Goal: Information Seeking & Learning: Learn about a topic

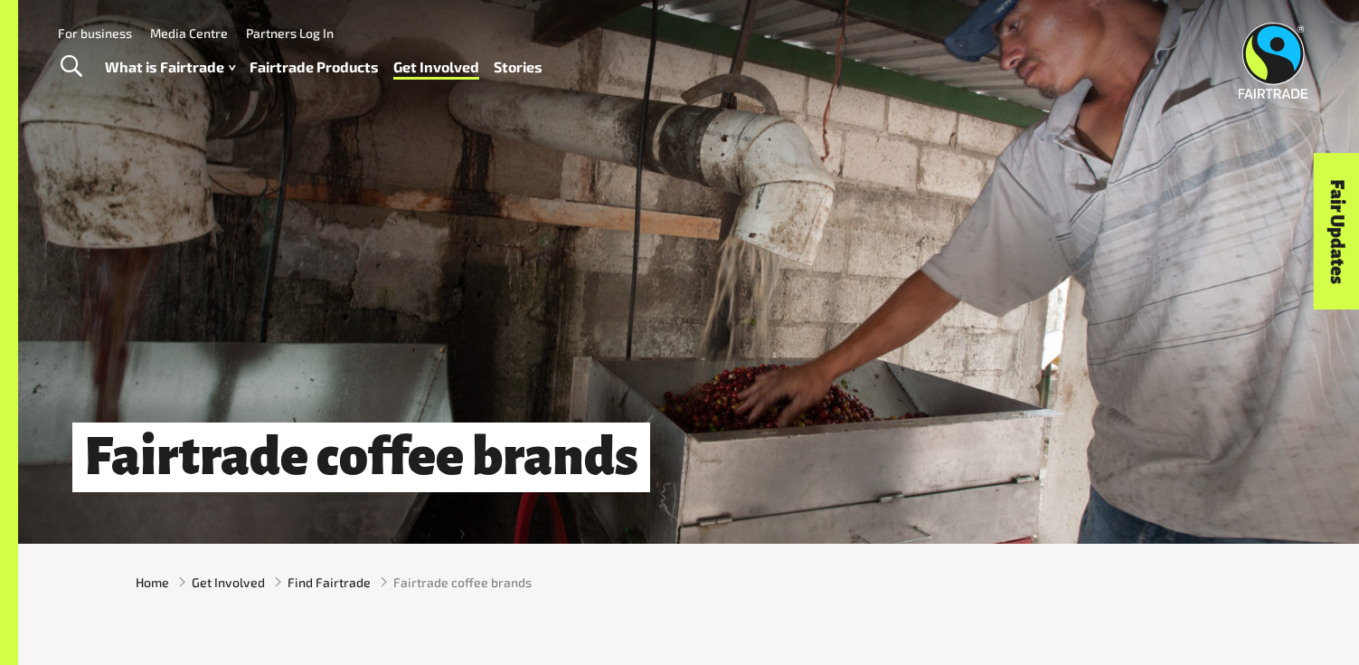
click at [310, 65] on link "Fairtrade Products" at bounding box center [314, 67] width 129 height 26
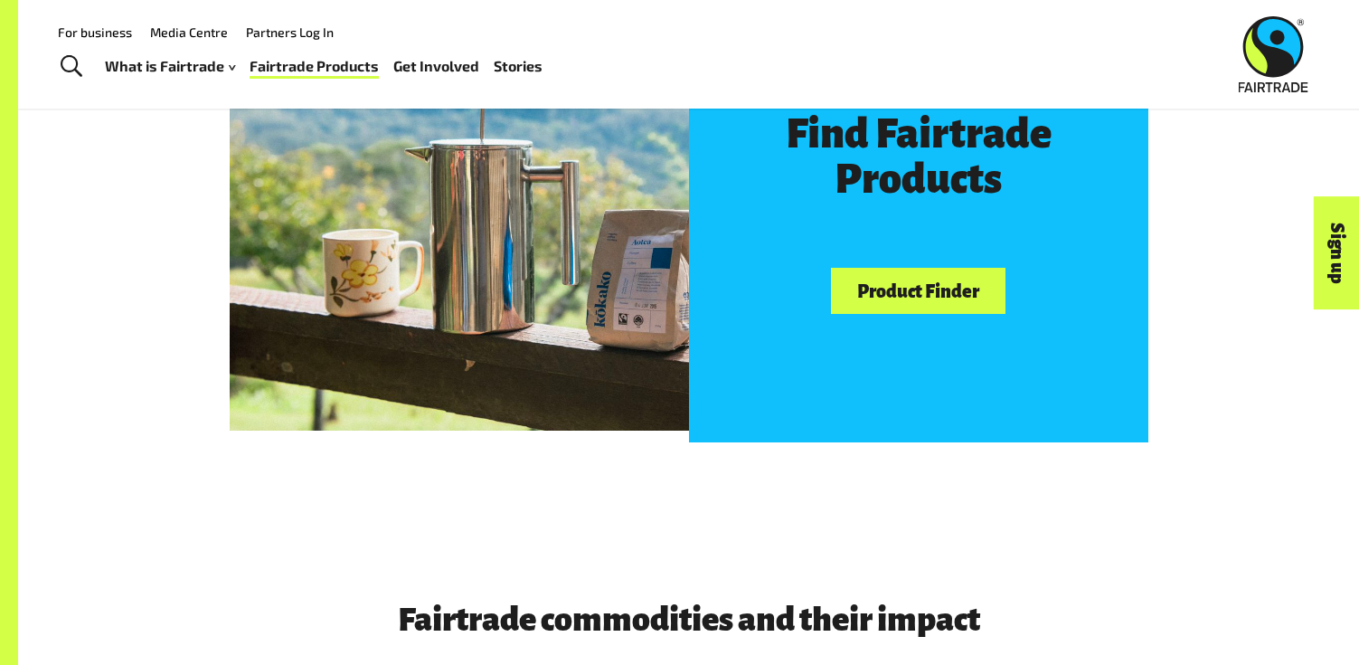
scroll to position [1089, 0]
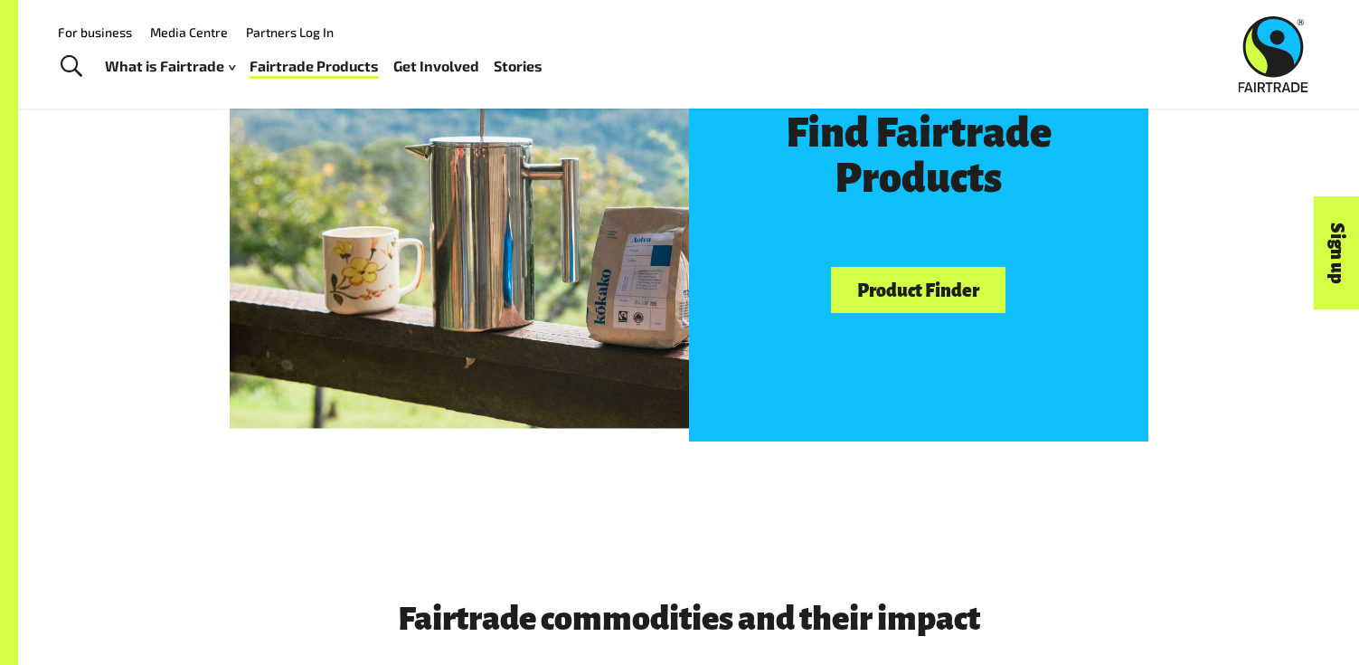
click at [883, 286] on link "Product Finder" at bounding box center [918, 290] width 174 height 46
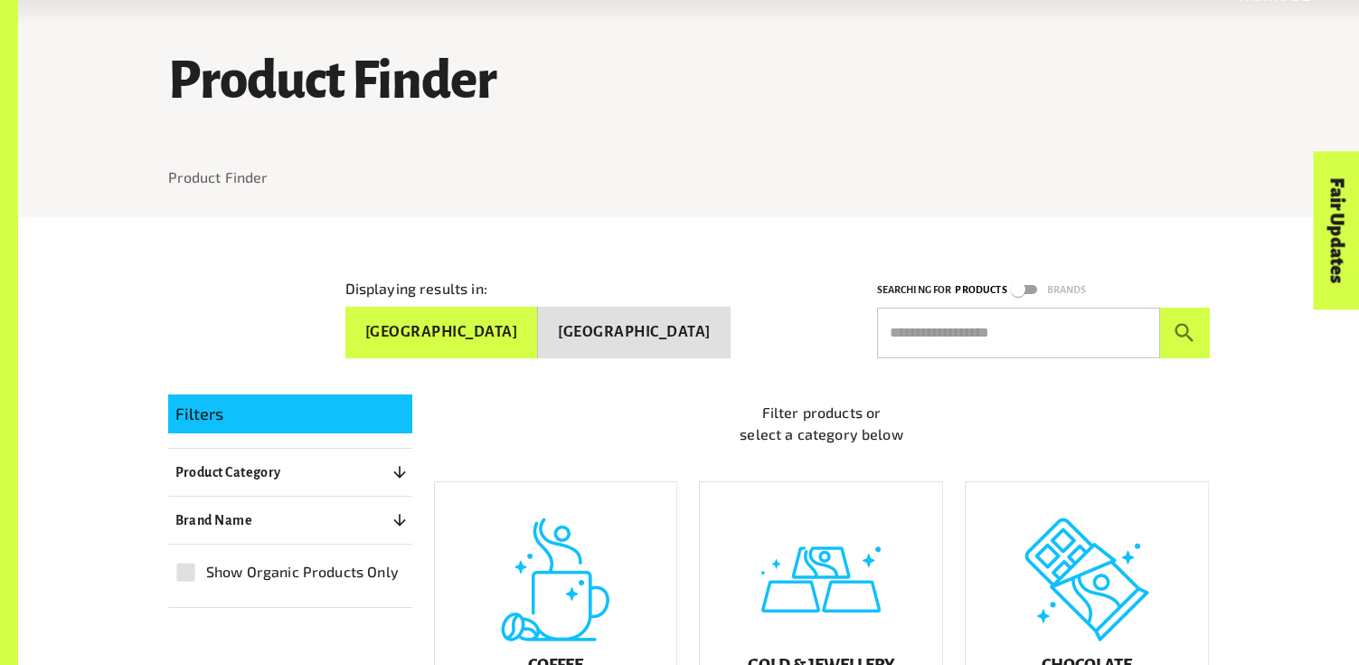
scroll to position [121, 0]
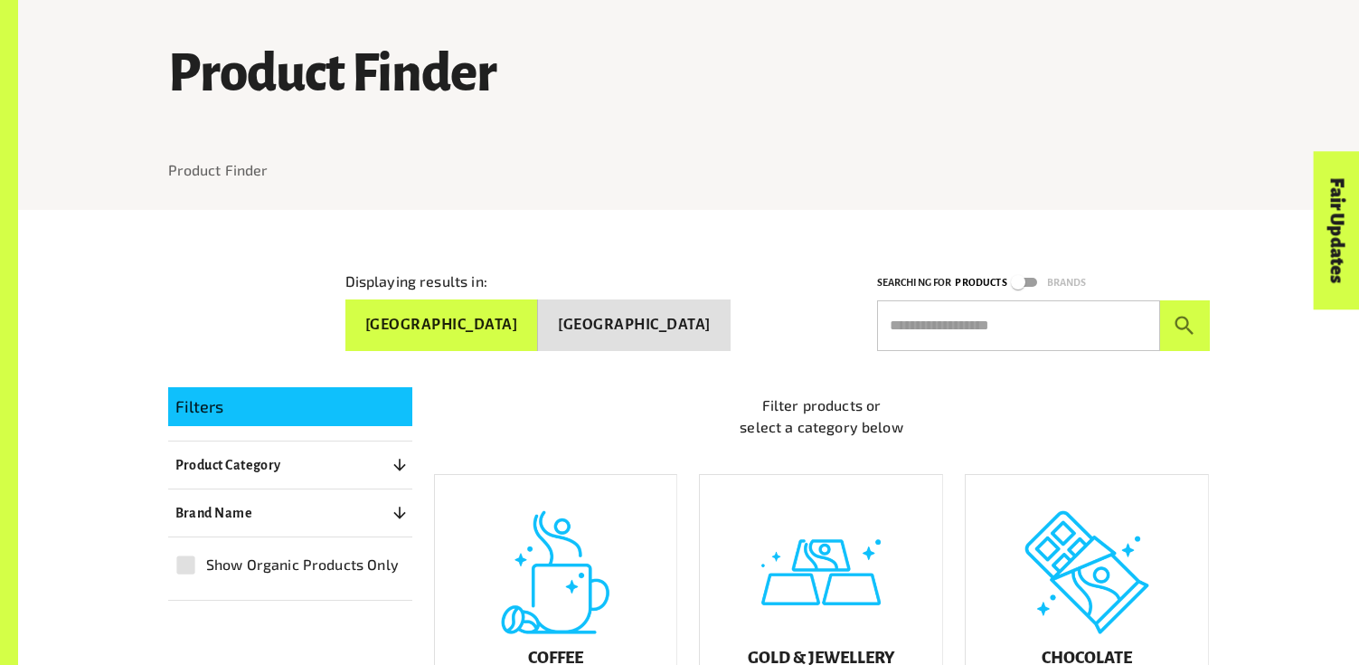
click at [902, 327] on input "text" at bounding box center [1018, 325] width 283 height 51
type input "**********"
click at [1160, 300] on button "submit" at bounding box center [1185, 325] width 50 height 51
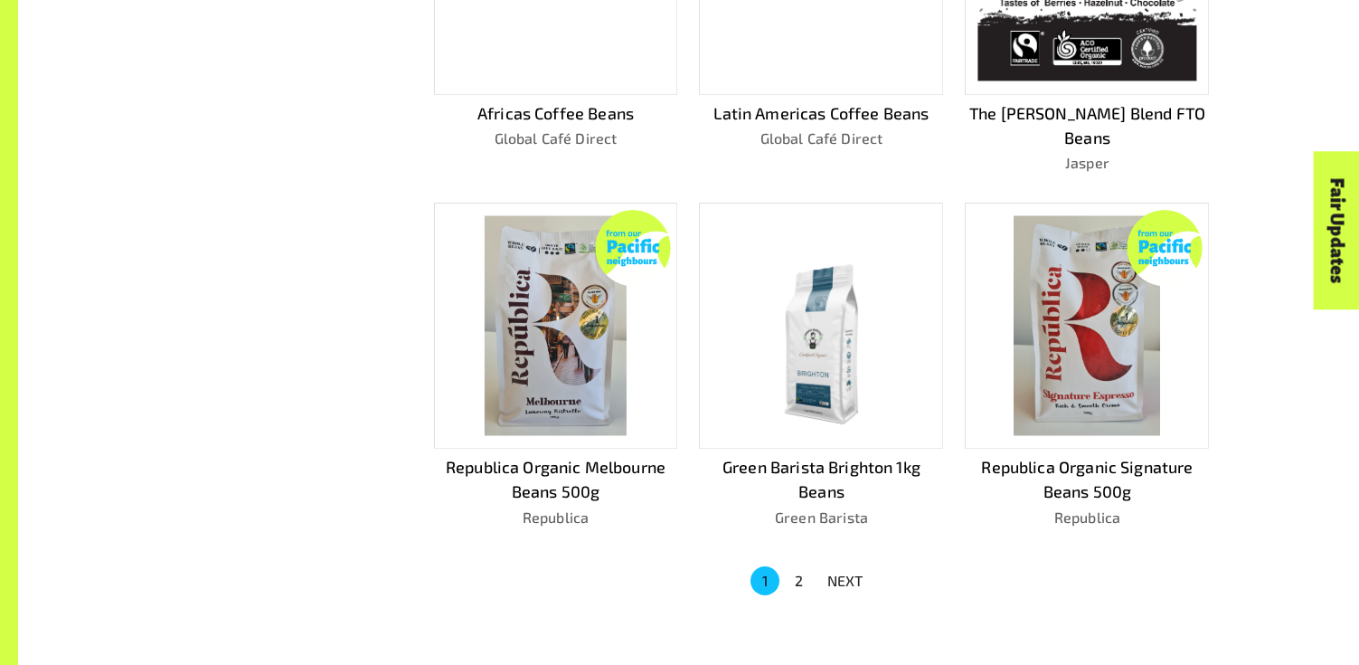
scroll to position [1082, 0]
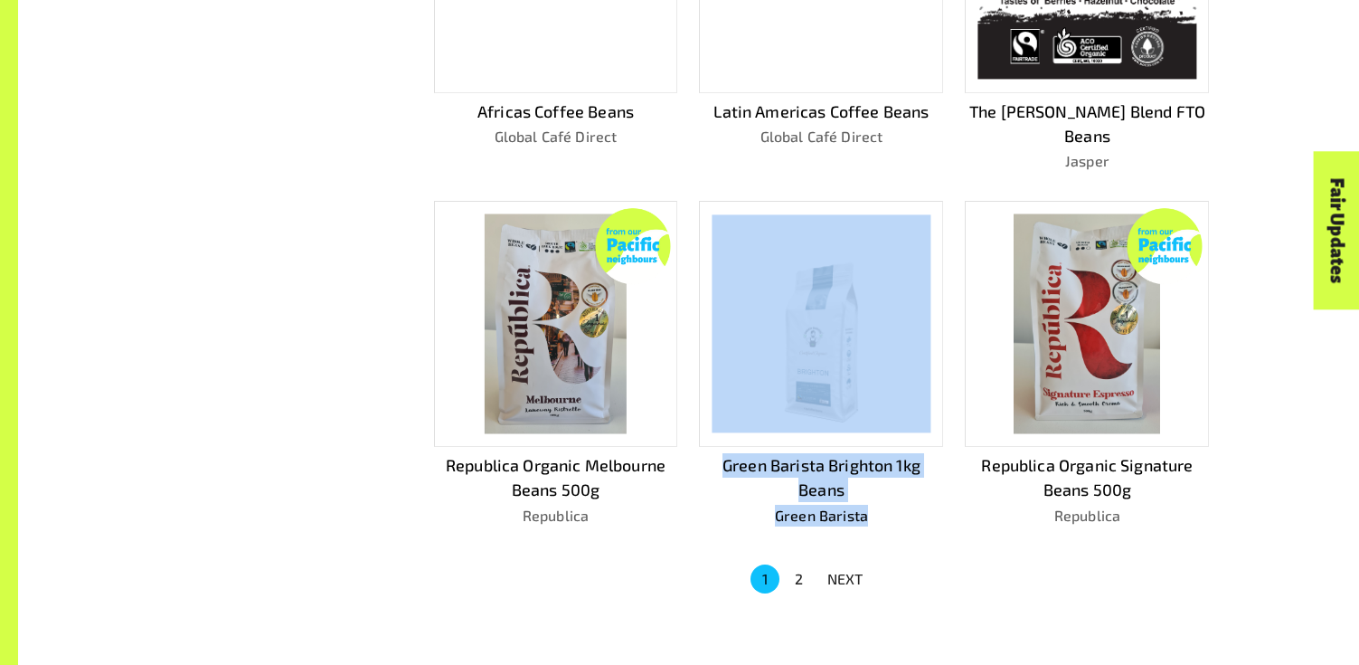
click at [799, 564] on button "2" at bounding box center [799, 578] width 29 height 29
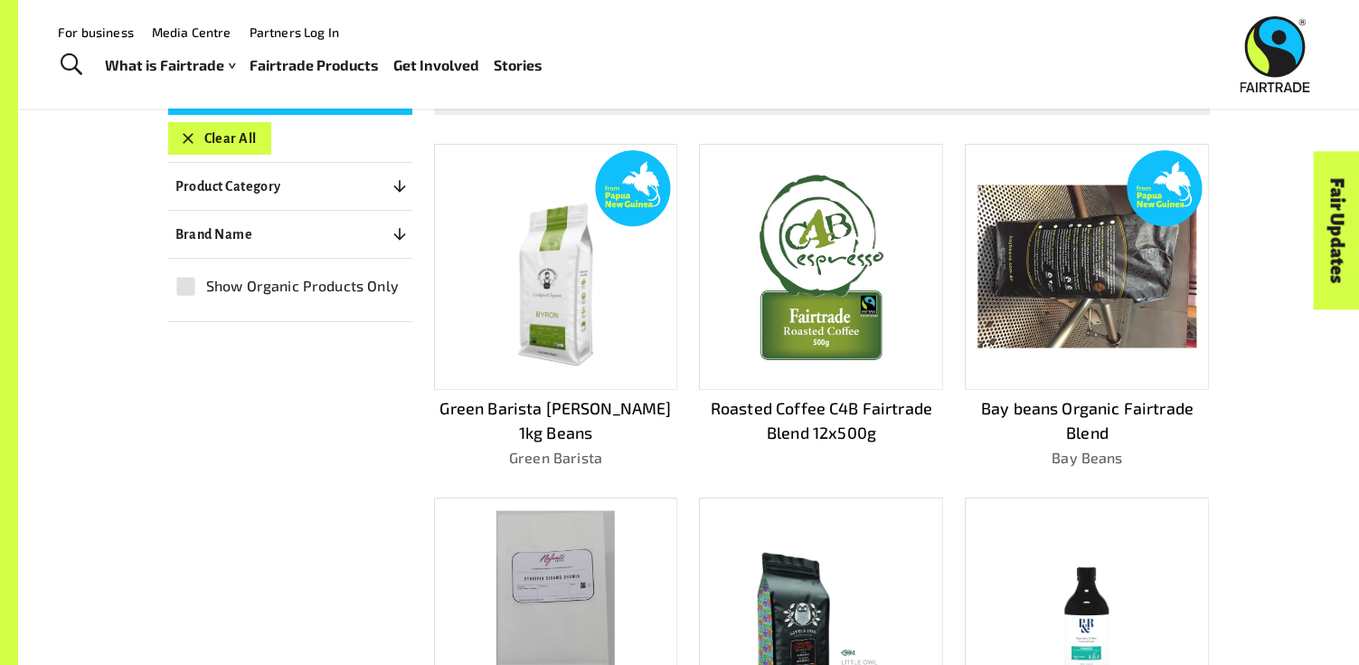
scroll to position [439, 0]
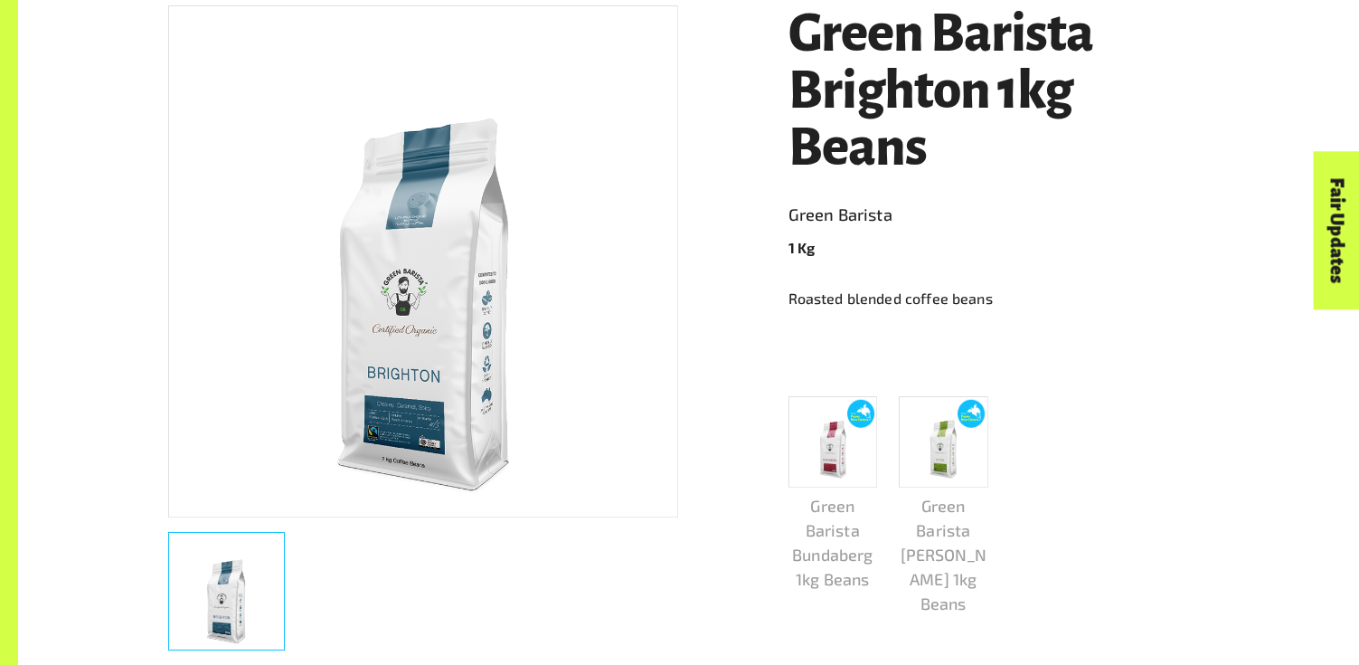
scroll to position [425, 0]
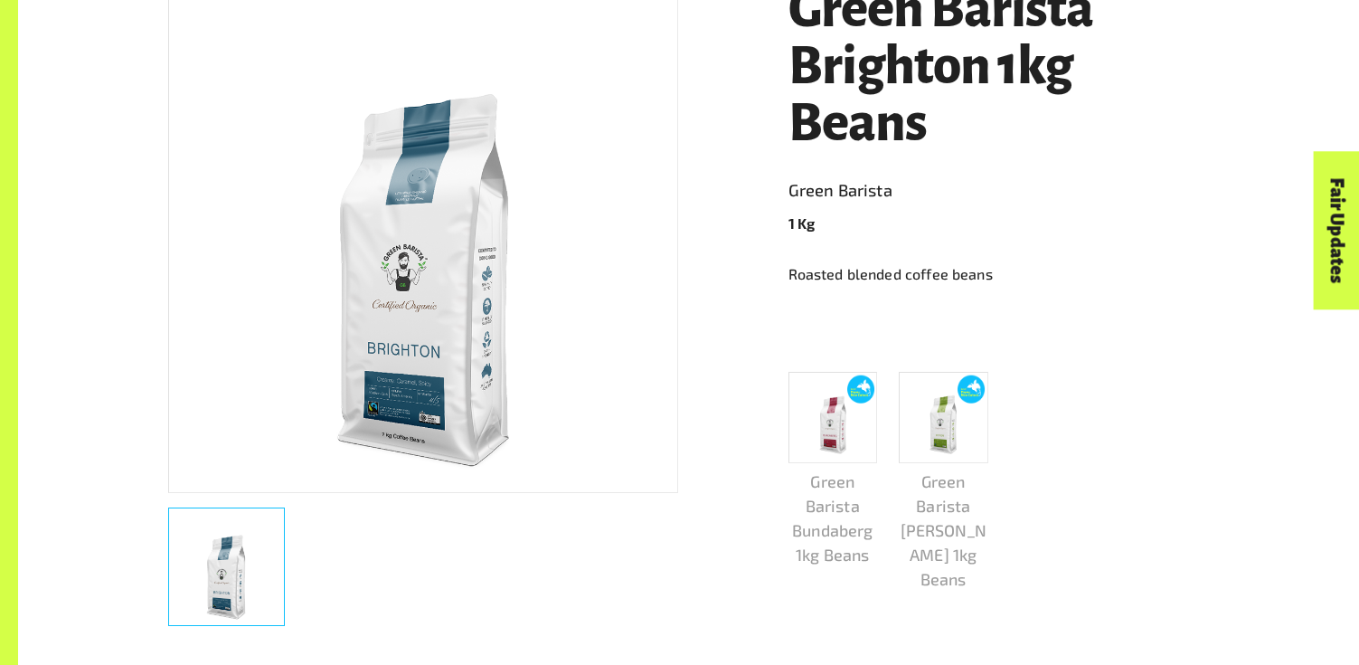
click at [931, 429] on img at bounding box center [943, 417] width 79 height 79
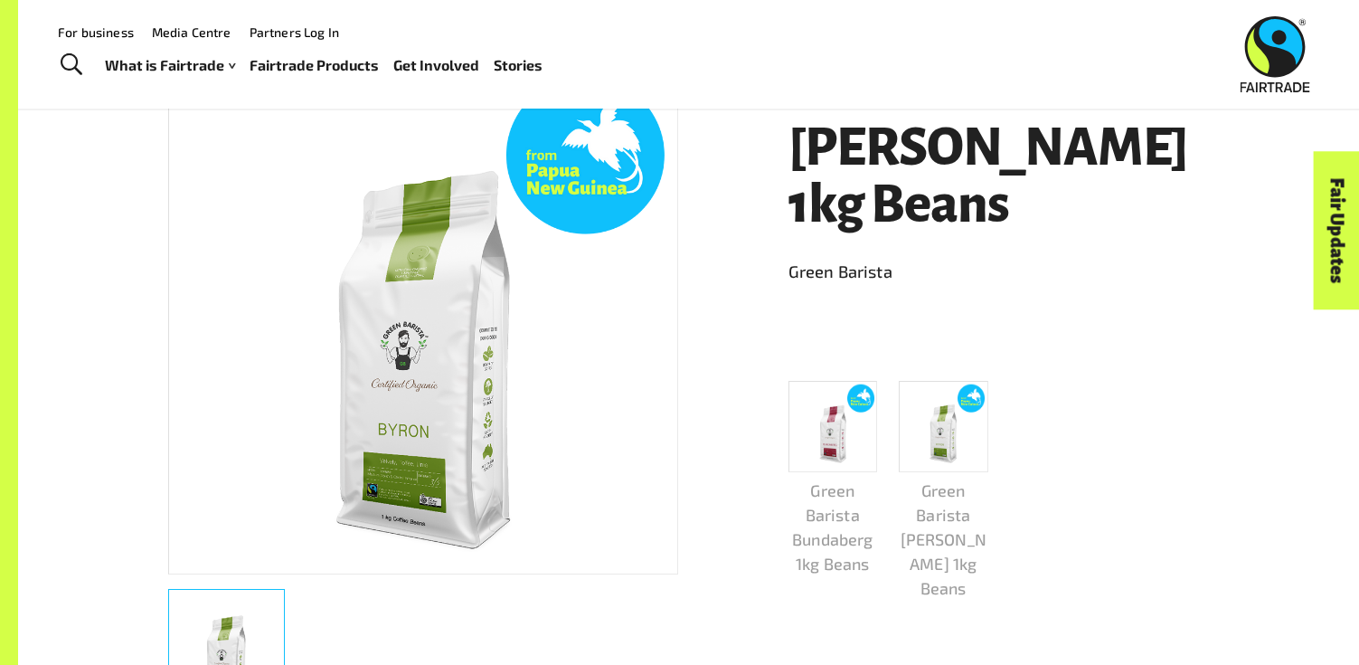
scroll to position [331, 0]
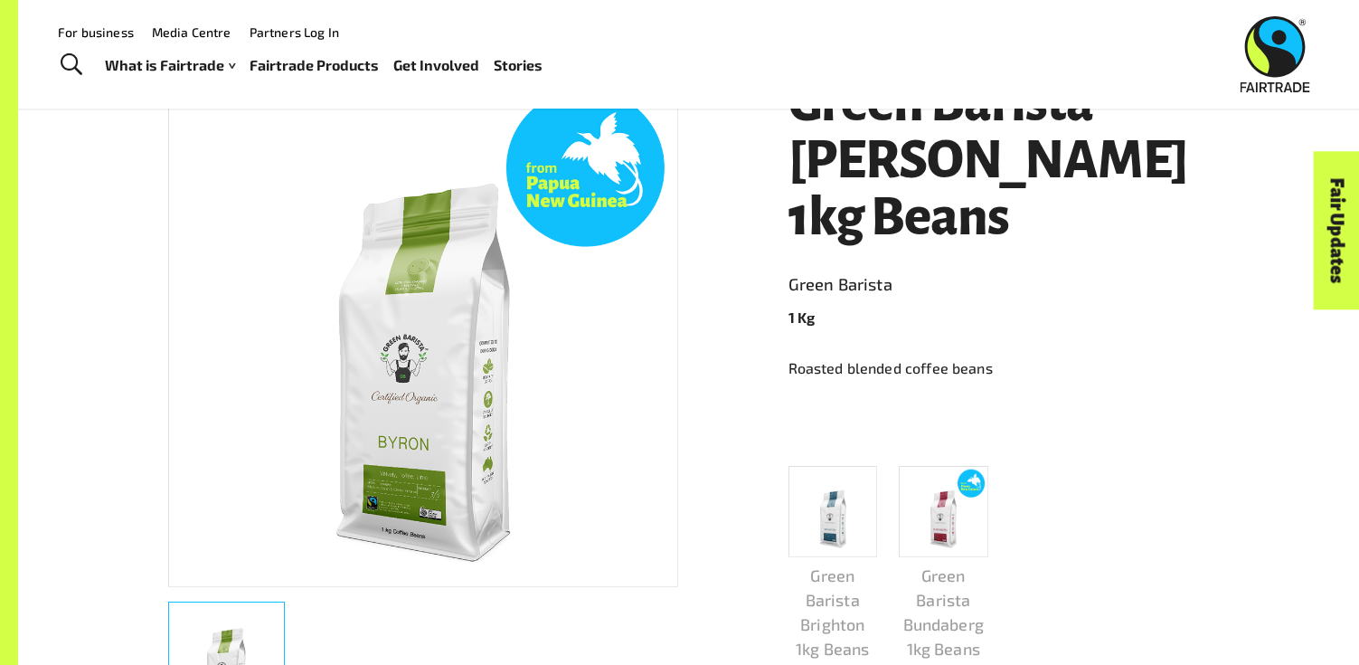
click at [818, 472] on img at bounding box center [832, 511] width 79 height 79
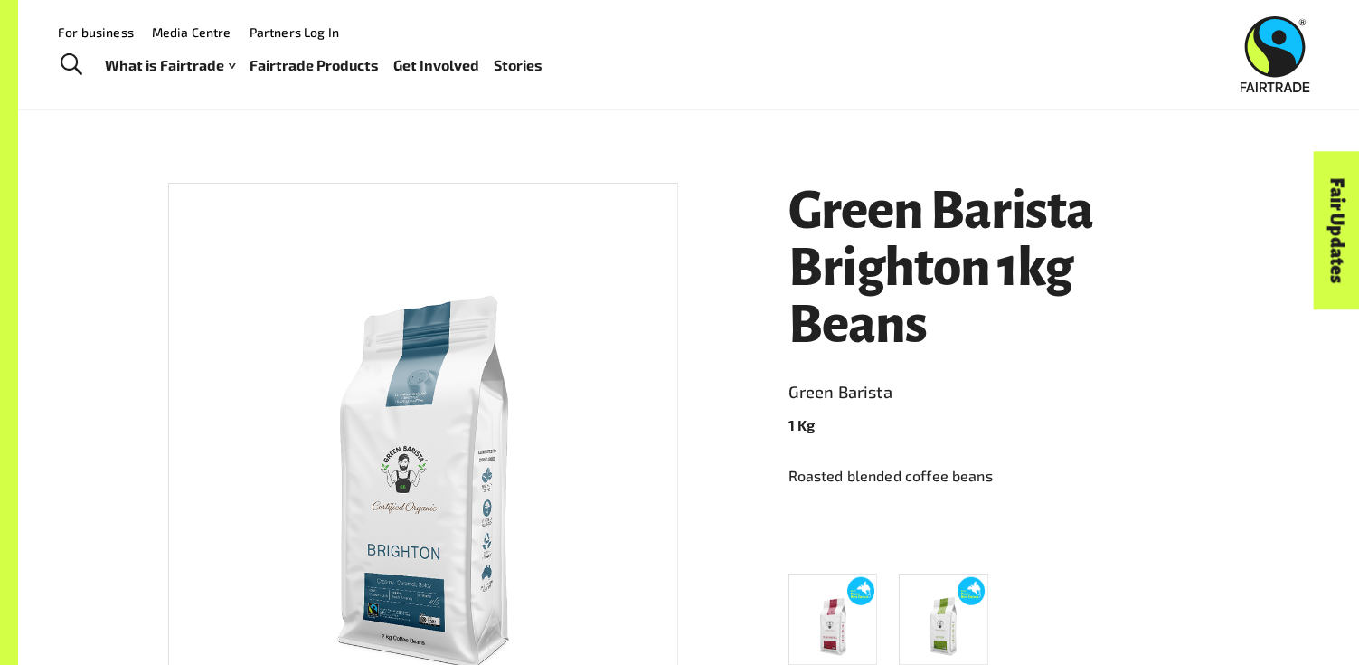
scroll to position [220, 0]
